Goal: Task Accomplishment & Management: Use online tool/utility

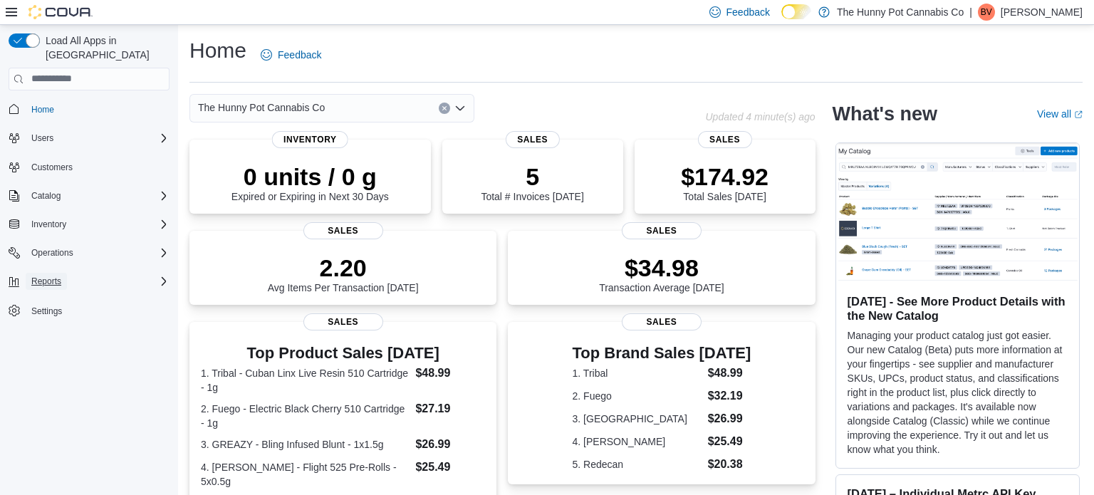
click at [63, 273] on button "Reports" at bounding box center [46, 281] width 41 height 17
click at [46, 315] on span "Reports" at bounding box center [41, 320] width 30 height 11
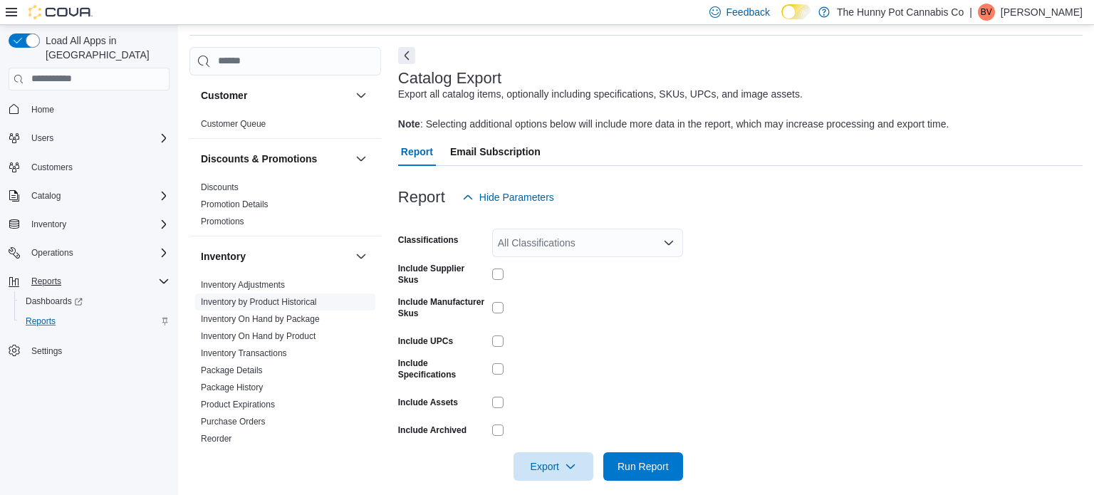
scroll to position [59, 0]
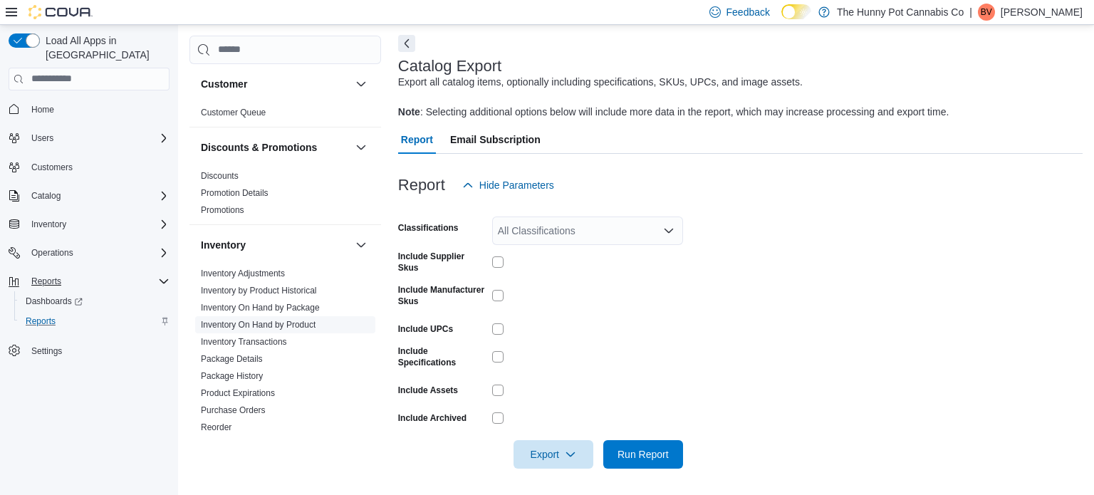
click at [262, 325] on link "Inventory On Hand by Product" at bounding box center [258, 325] width 115 height 10
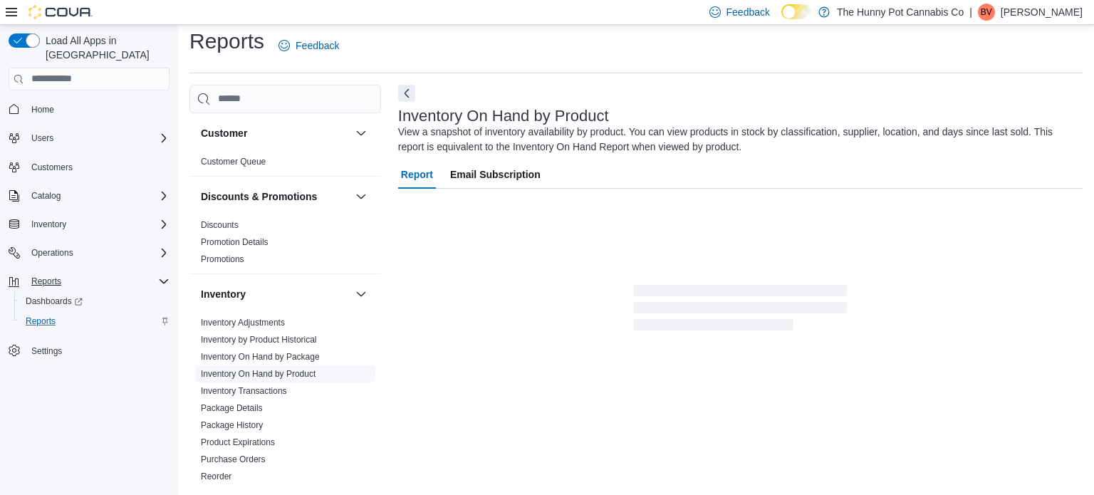
scroll to position [48, 0]
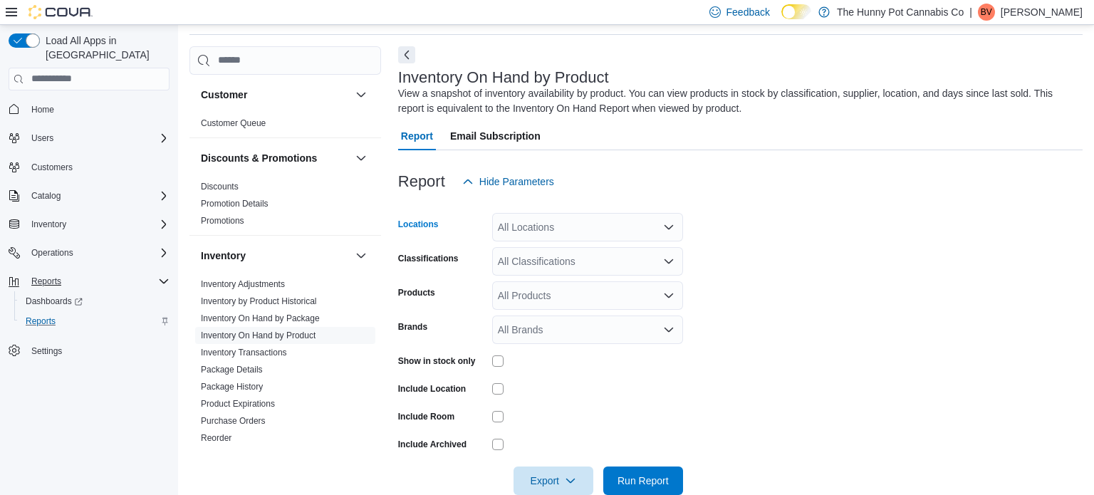
click at [670, 226] on icon "Open list of options" at bounding box center [668, 226] width 9 height 4
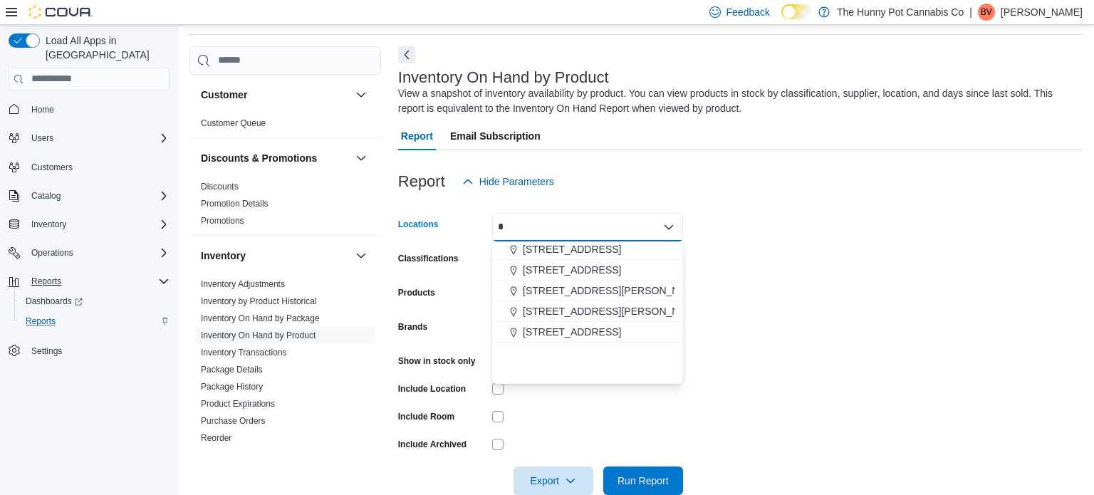
scroll to position [0, 0]
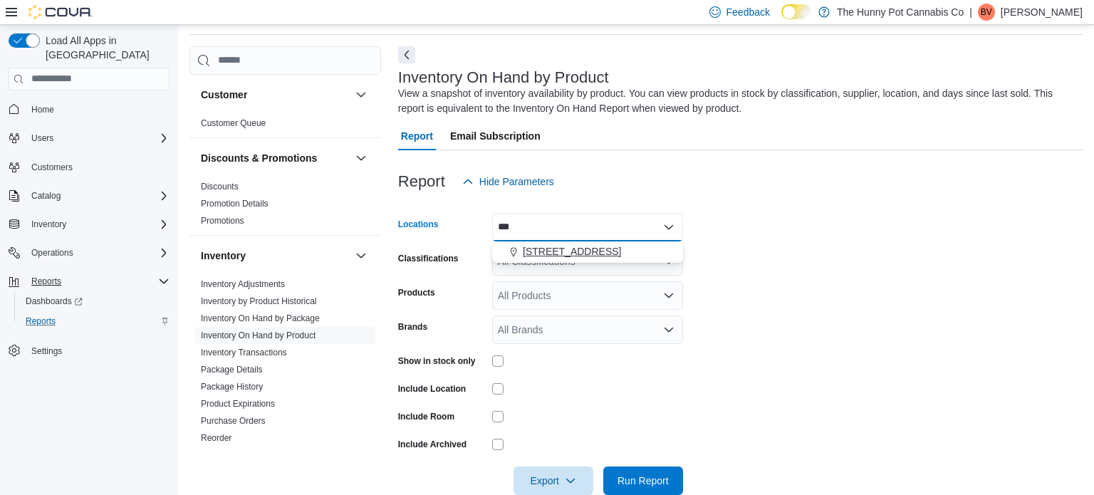
type input "***"
click at [560, 251] on span "334 Wellington Rd" at bounding box center [572, 251] width 98 height 14
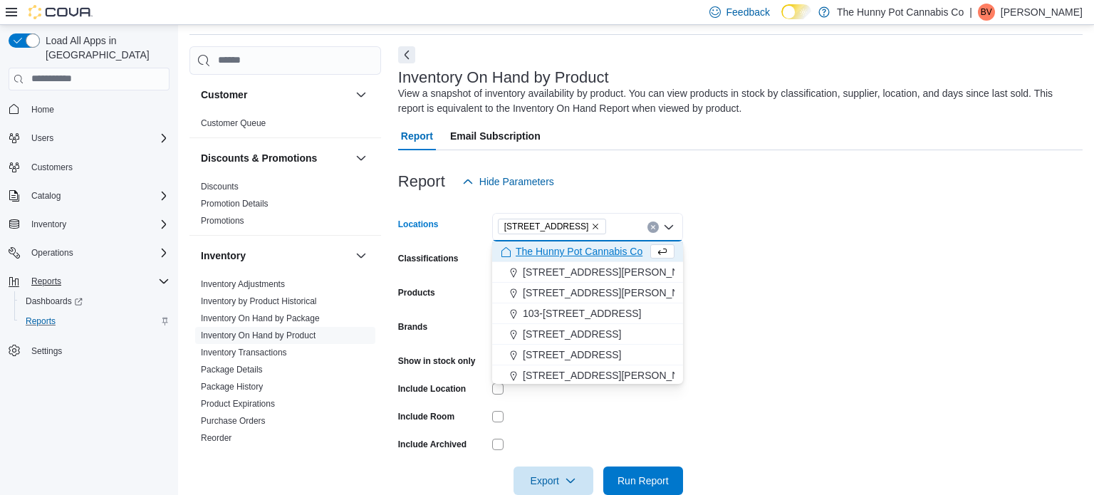
click at [899, 251] on form "Locations 334 Wellington Rd Combo box. Selected. 334 Wellington Rd. Press Backs…" at bounding box center [740, 345] width 684 height 299
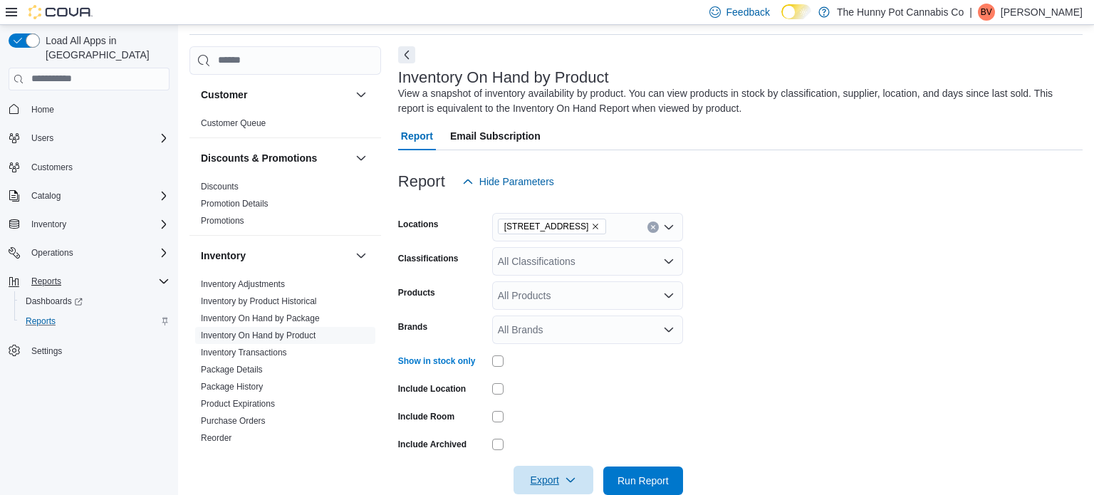
click at [565, 481] on icon "button" at bounding box center [570, 479] width 11 height 11
click at [542, 395] on span "Export to Excel" at bounding box center [555, 392] width 64 height 11
